Goal: Obtain resource: Download file/media

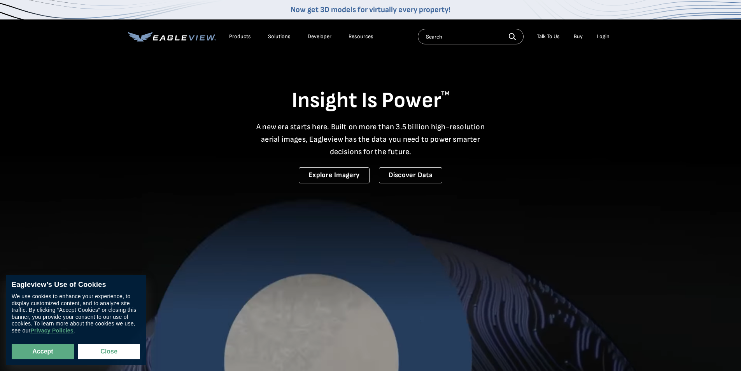
click at [606, 37] on div "Login" at bounding box center [603, 36] width 13 height 7
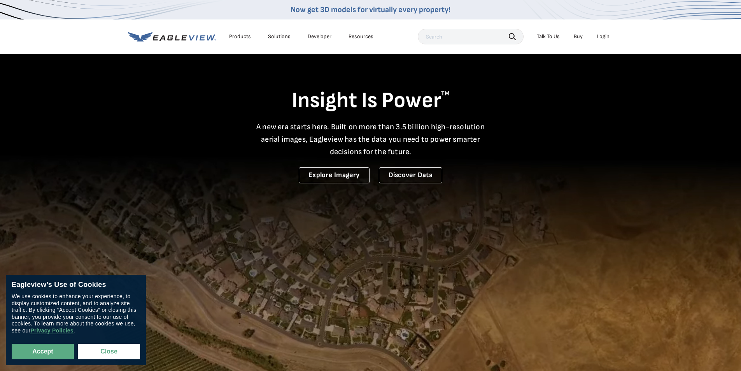
click at [605, 37] on div "Login" at bounding box center [603, 36] width 13 height 7
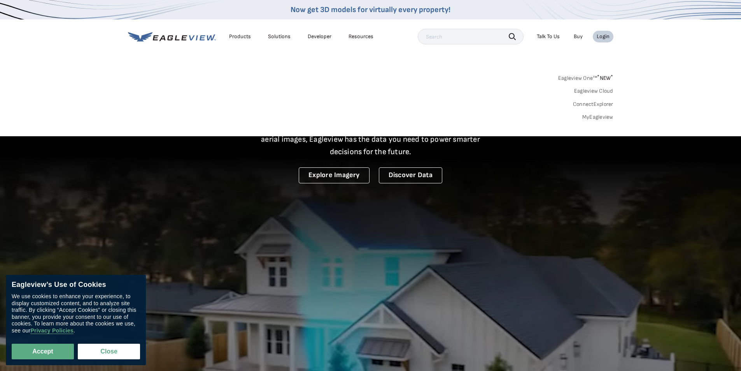
click at [594, 118] on link "MyEagleview" at bounding box center [598, 117] width 31 height 7
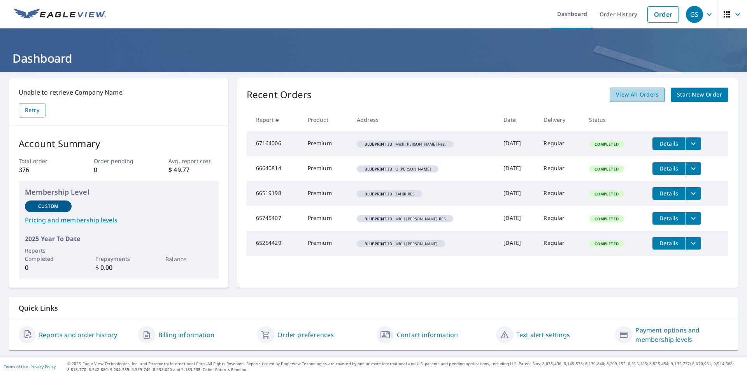
click at [616, 96] on span "View All Orders" at bounding box center [637, 95] width 43 height 10
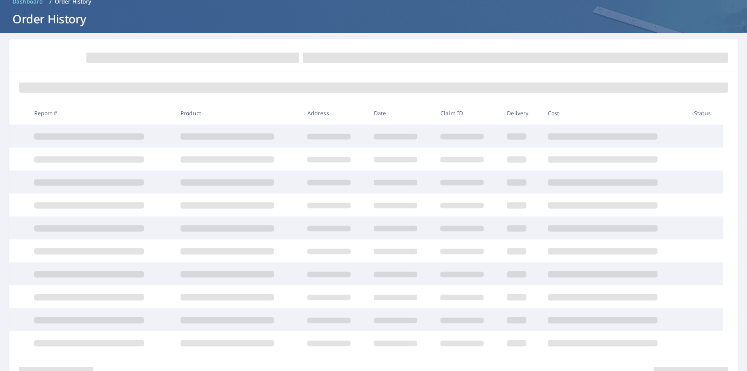
scroll to position [80, 0]
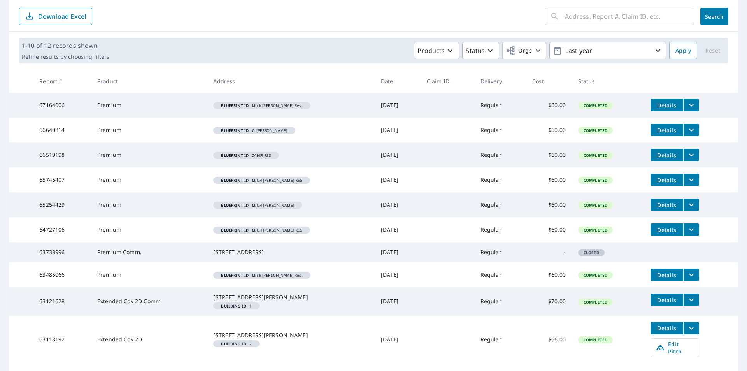
click at [691, 134] on icon "filesDropdownBtn-66640814" at bounding box center [691, 129] width 9 height 9
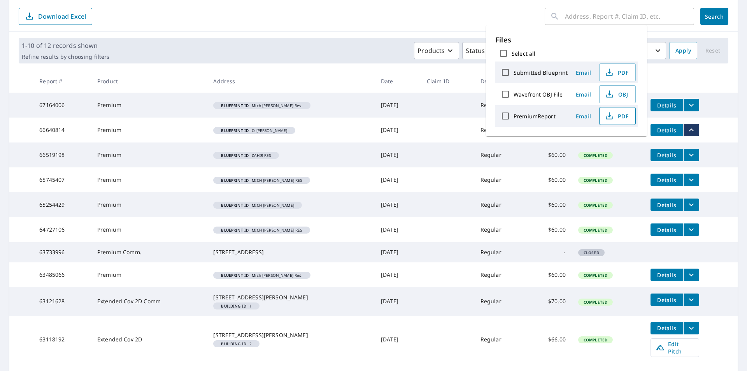
click at [627, 116] on span "PDF" at bounding box center [616, 115] width 25 height 9
